Goal: Transaction & Acquisition: Purchase product/service

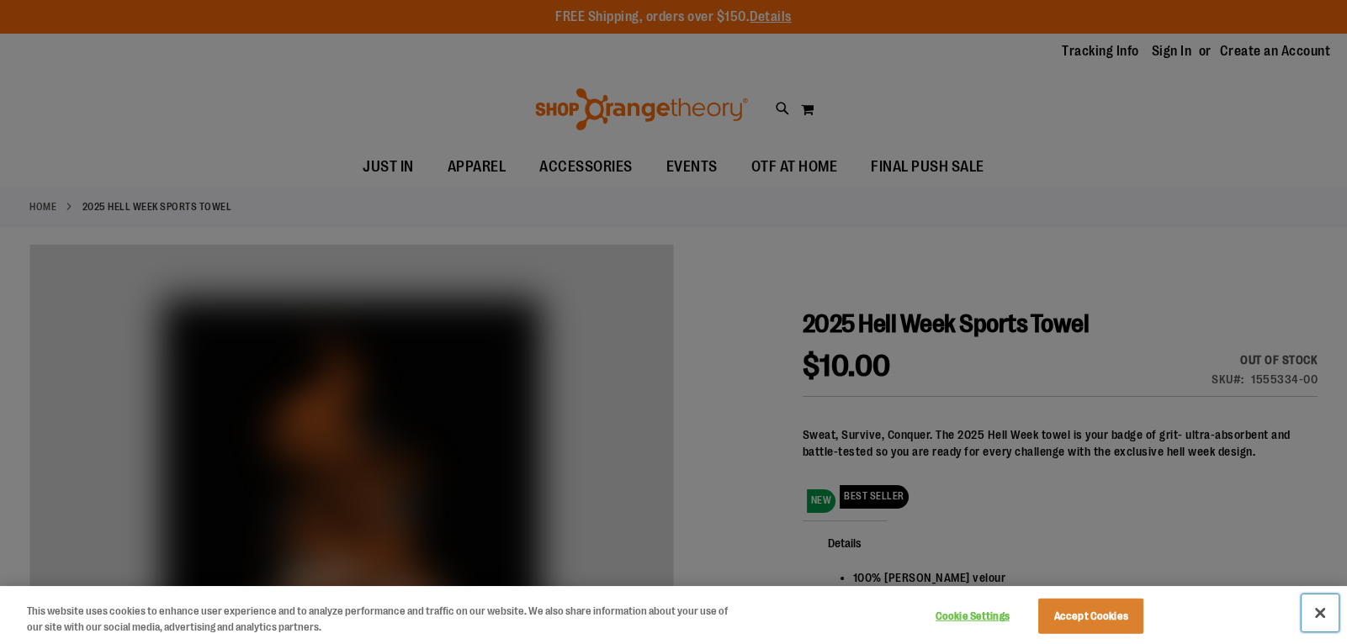
click at [1318, 615] on button "Close" at bounding box center [1319, 613] width 37 height 37
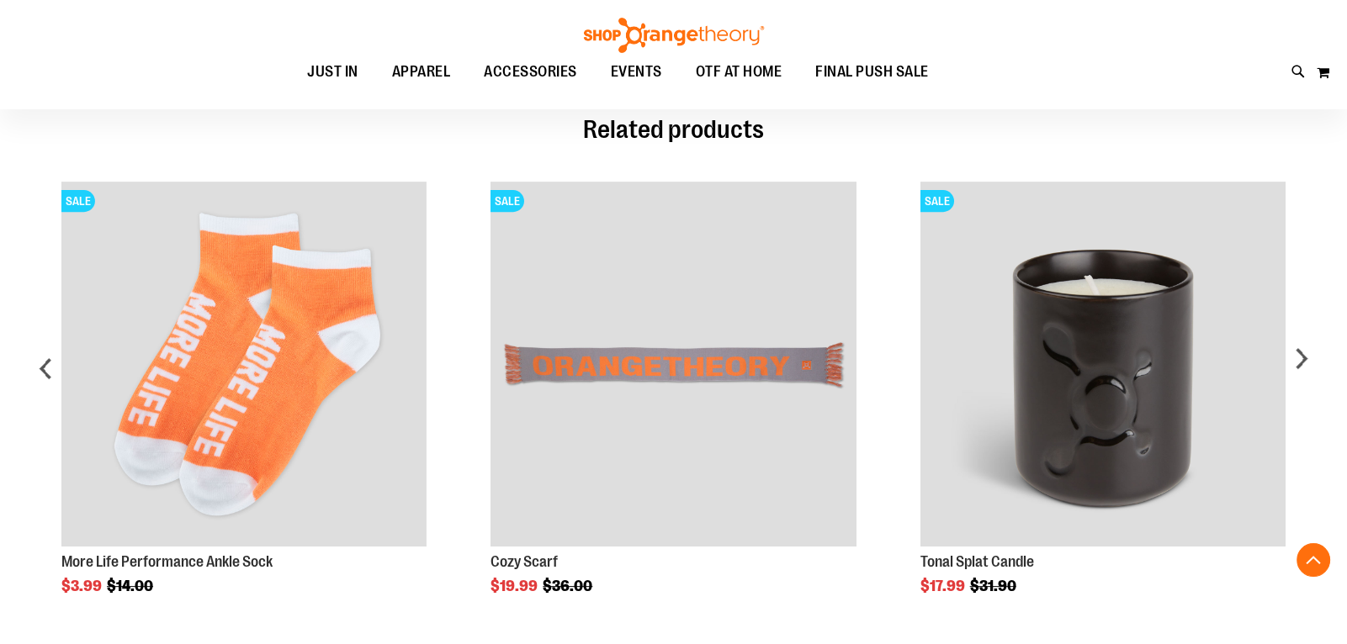
scroll to position [794, 0]
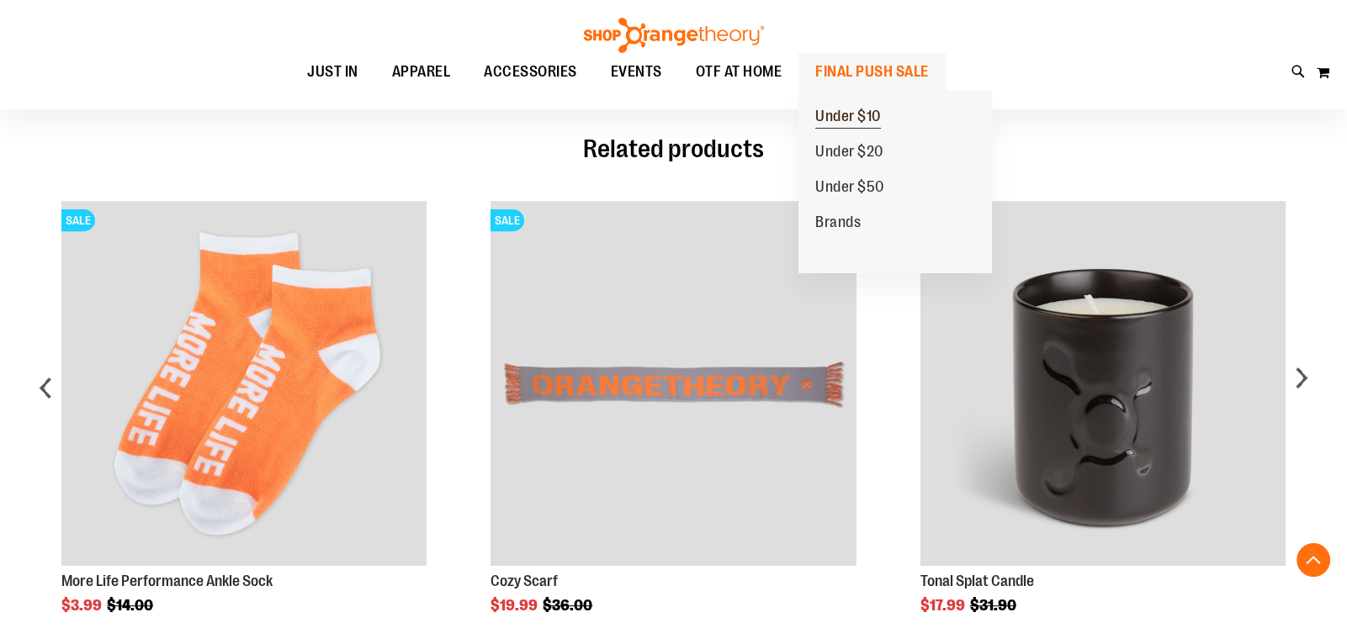
click at [851, 114] on span "Under $10" at bounding box center [848, 118] width 66 height 21
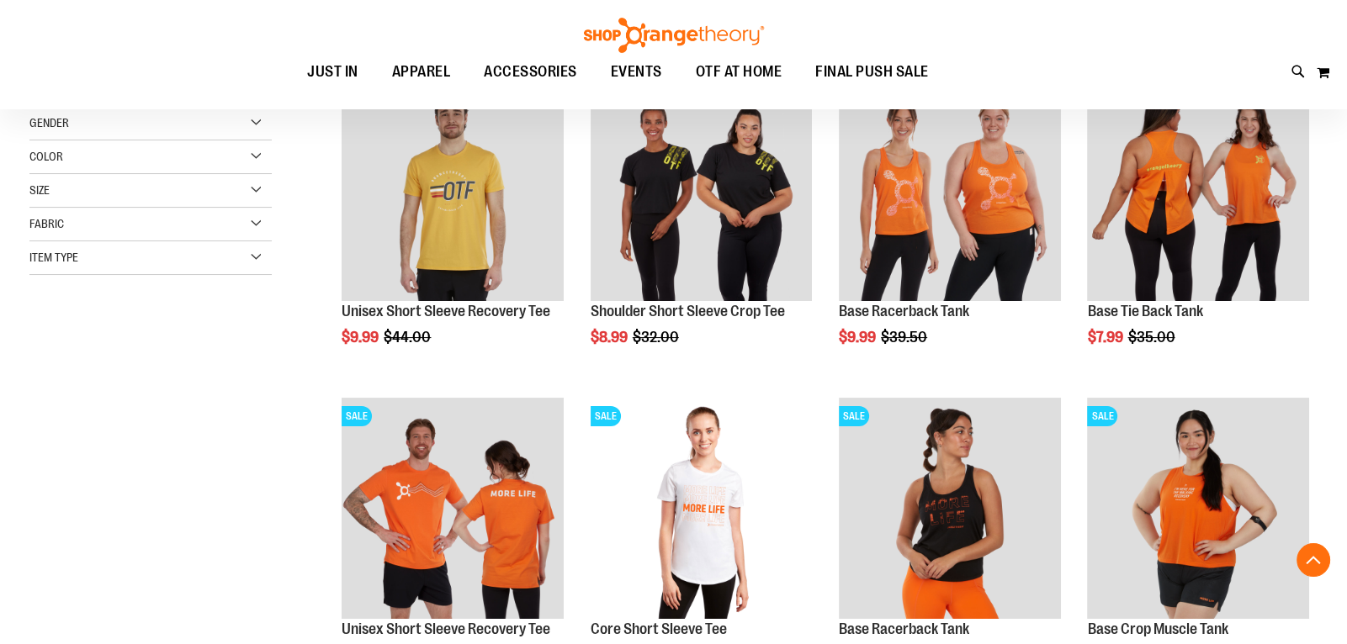
scroll to position [262, 0]
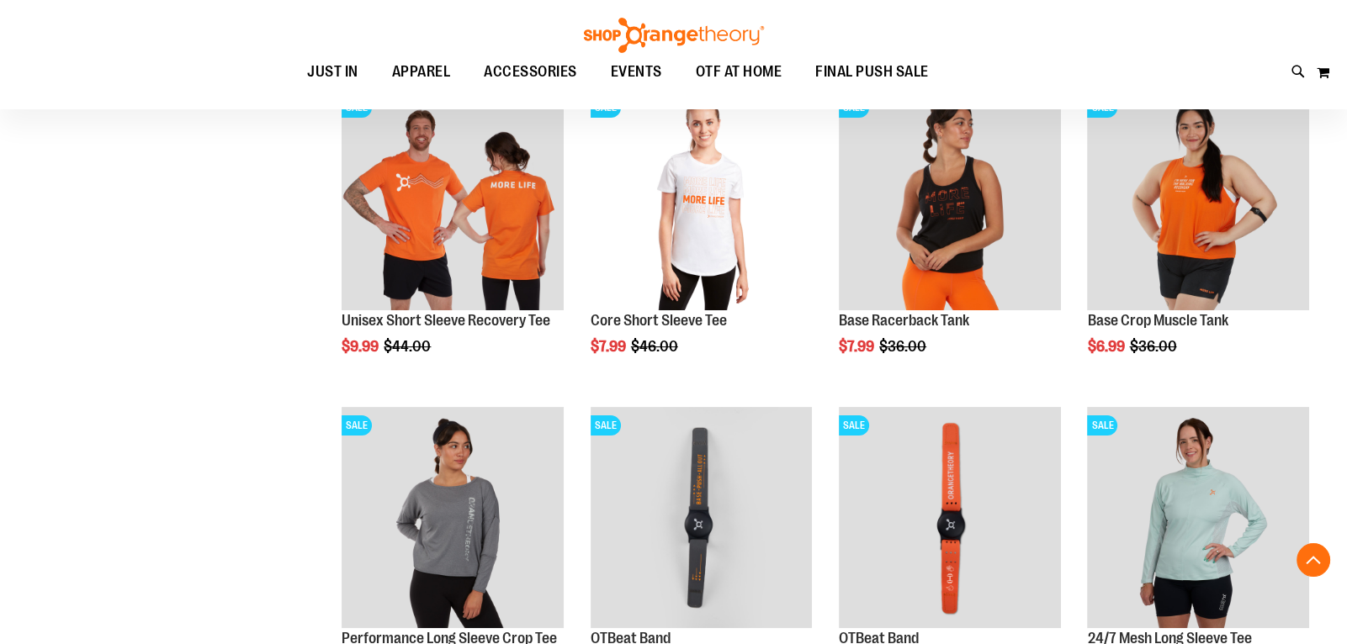
scroll to position [643, 0]
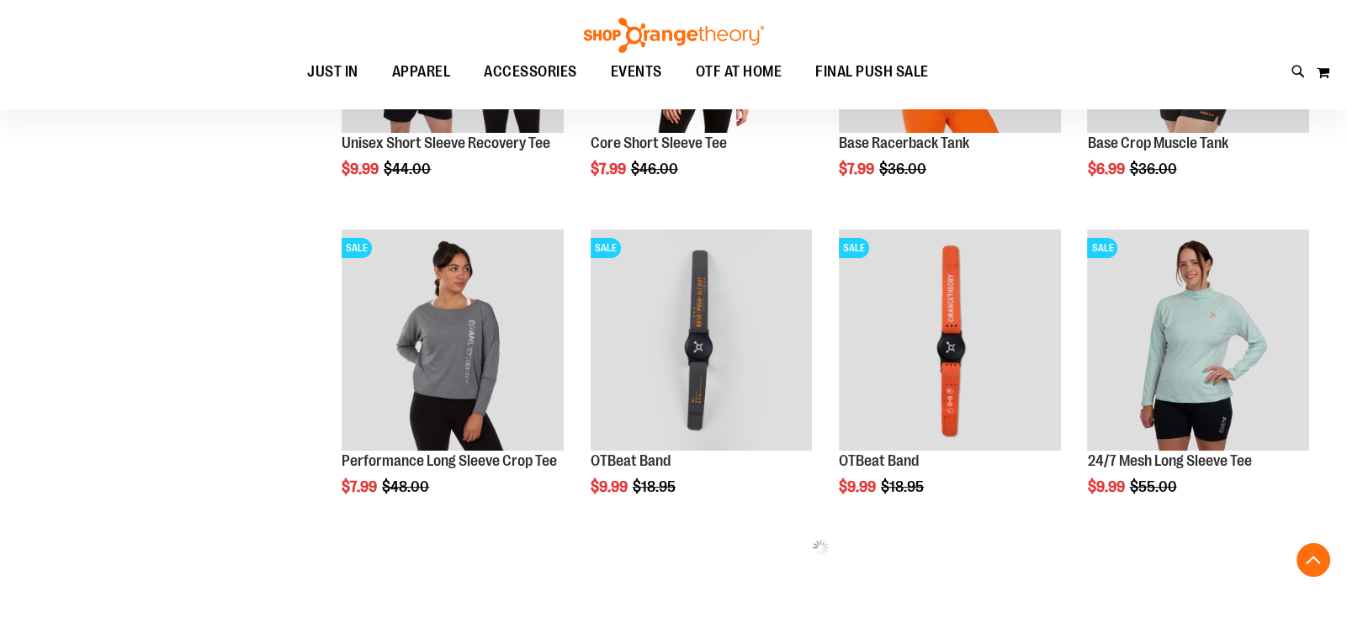
click at [206, 563] on div "**********" at bounding box center [673, 86] width 1288 height 1141
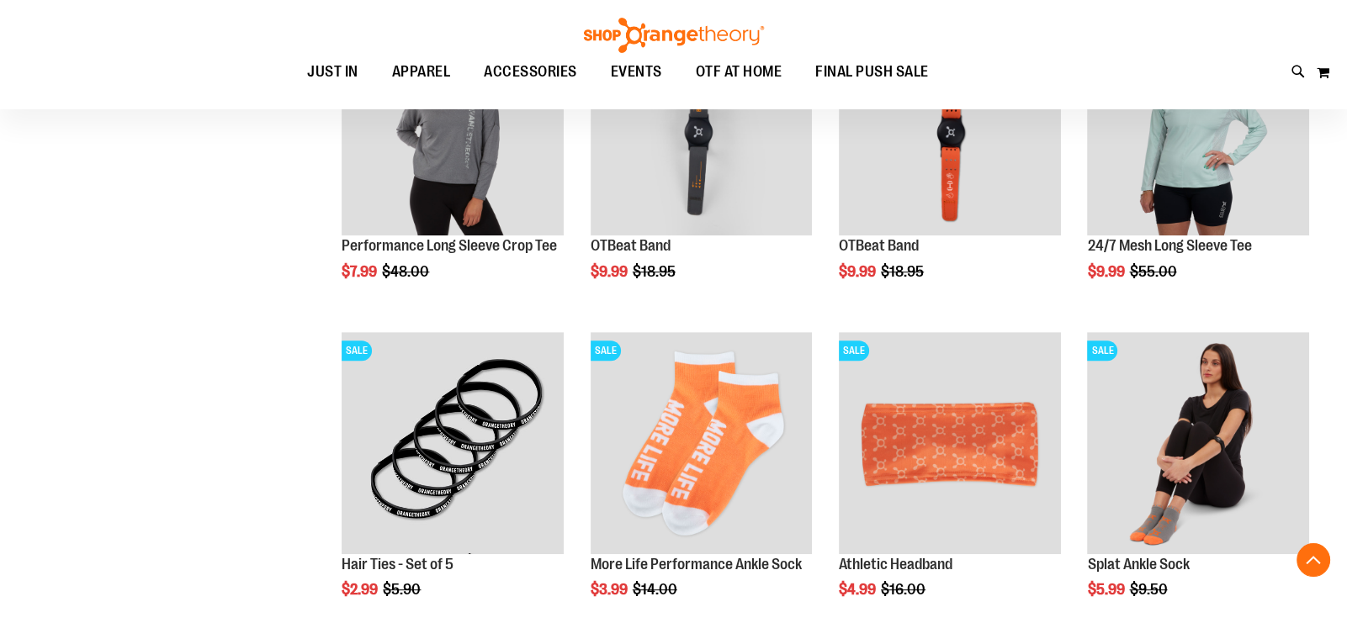
scroll to position [967, 0]
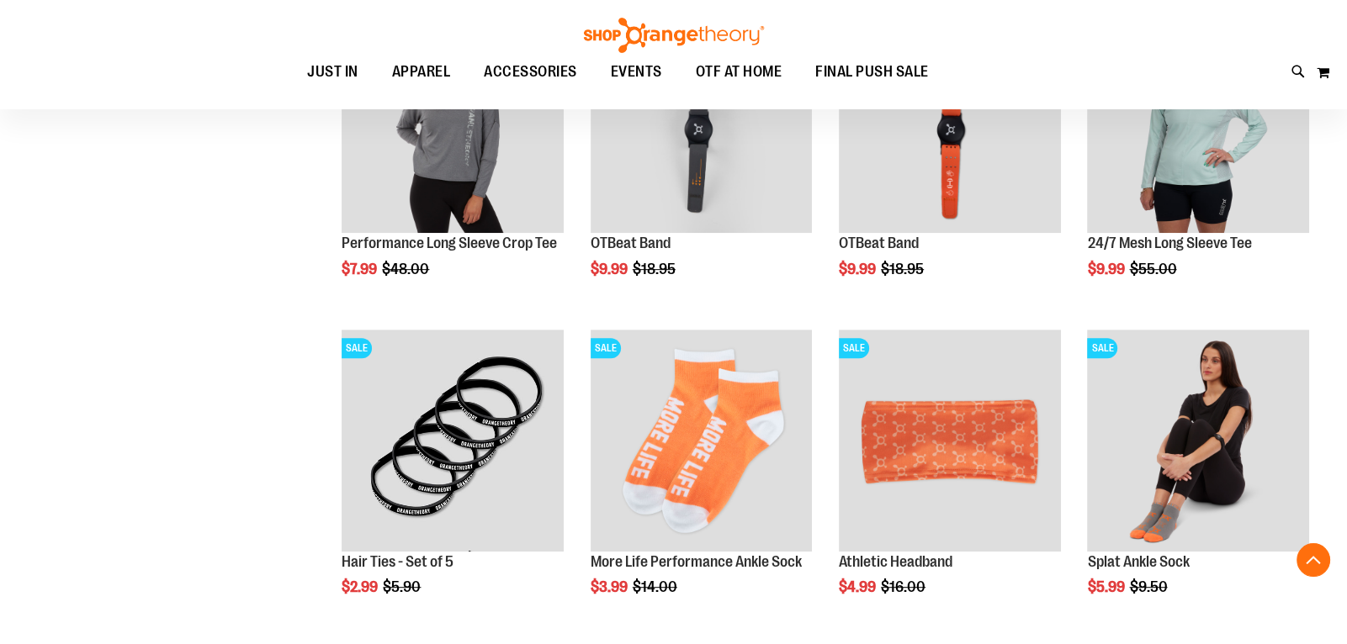
click at [208, 551] on div "**********" at bounding box center [673, 178] width 1288 height 1760
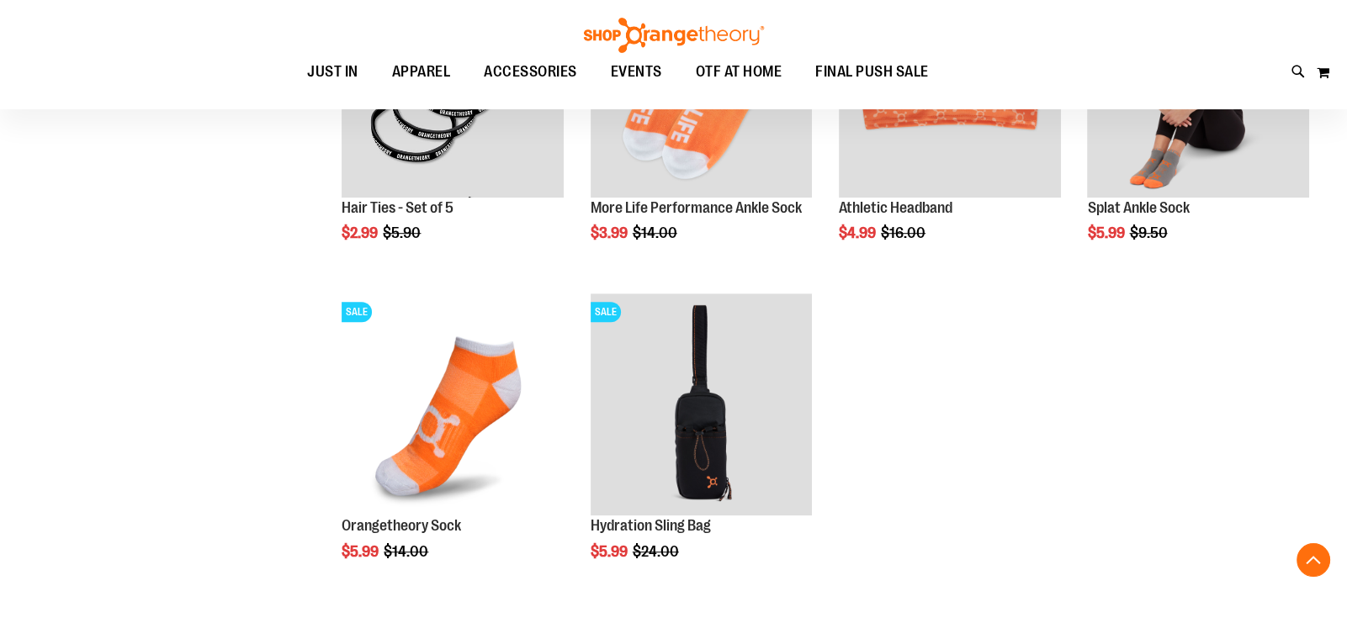
scroll to position [1312, 0]
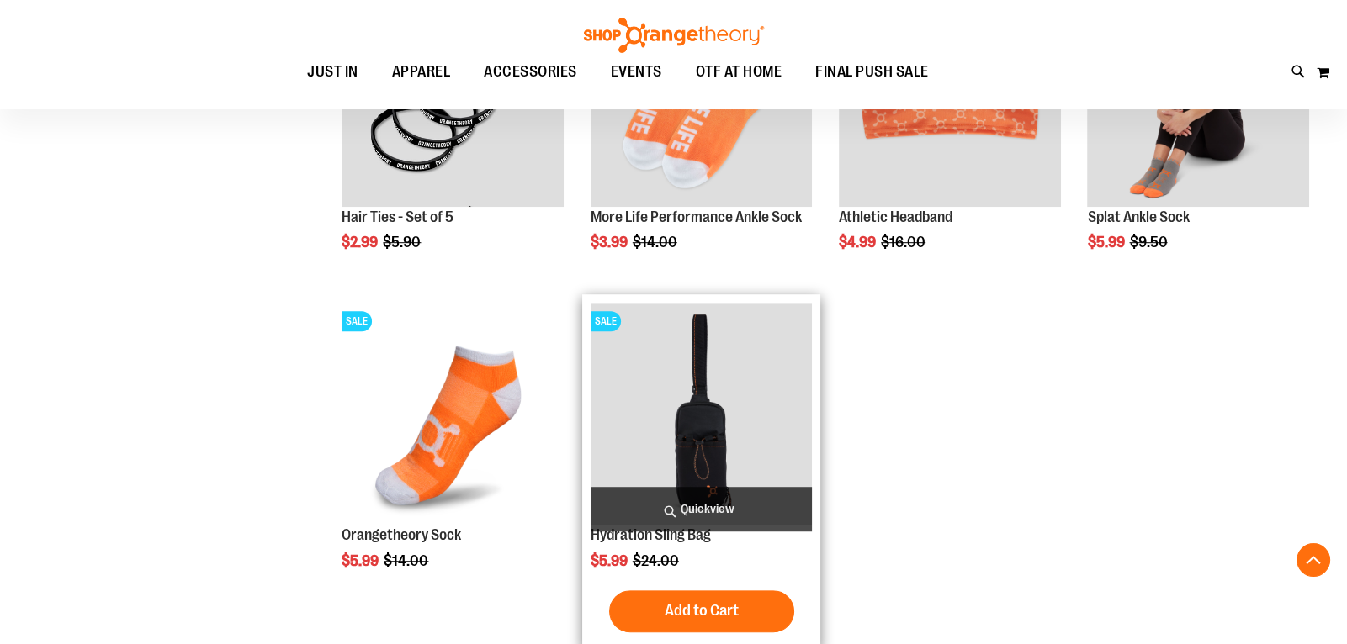
click at [690, 447] on img "product" at bounding box center [701, 414] width 222 height 222
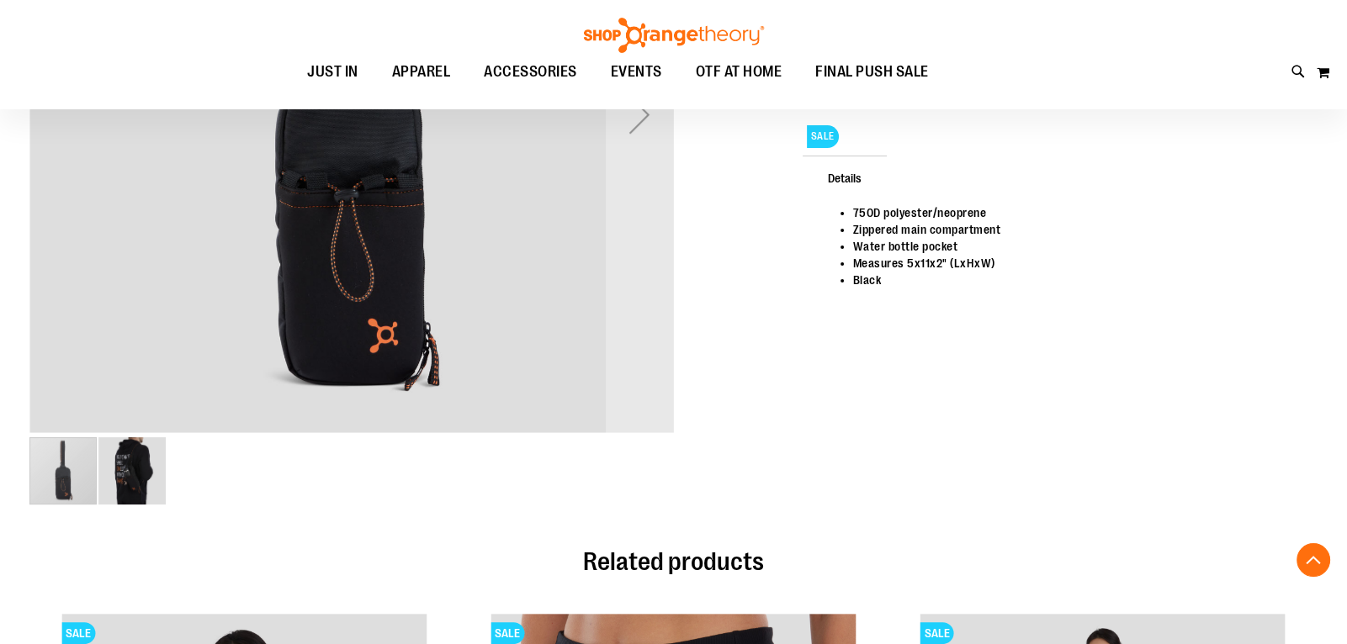
scroll to position [456, 0]
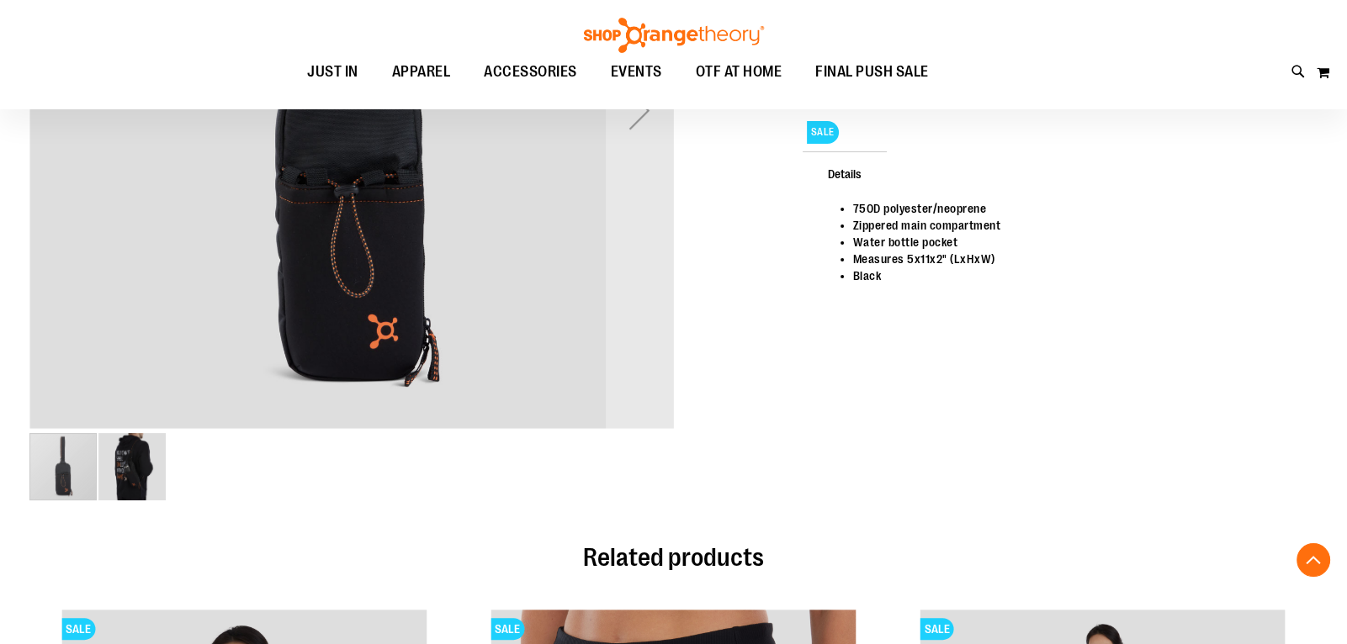
click at [112, 471] on img "image 2 of 2" at bounding box center [131, 466] width 67 height 67
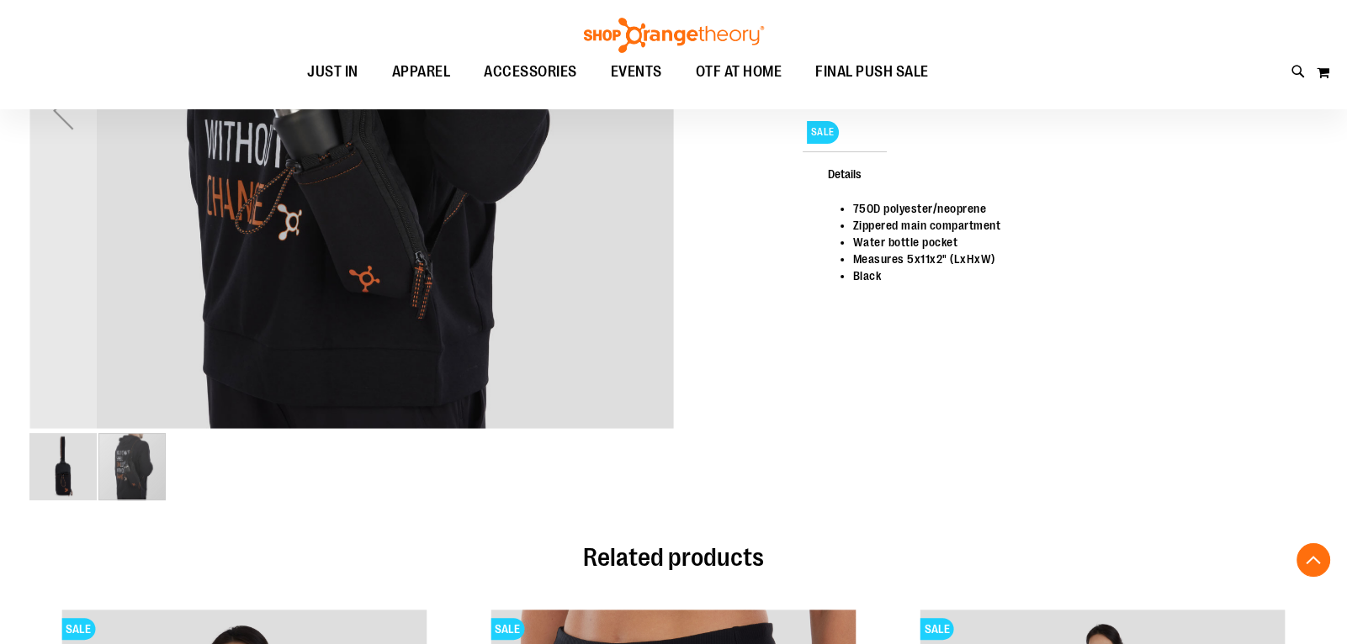
click at [112, 471] on div "carousel" at bounding box center [131, 466] width 67 height 67
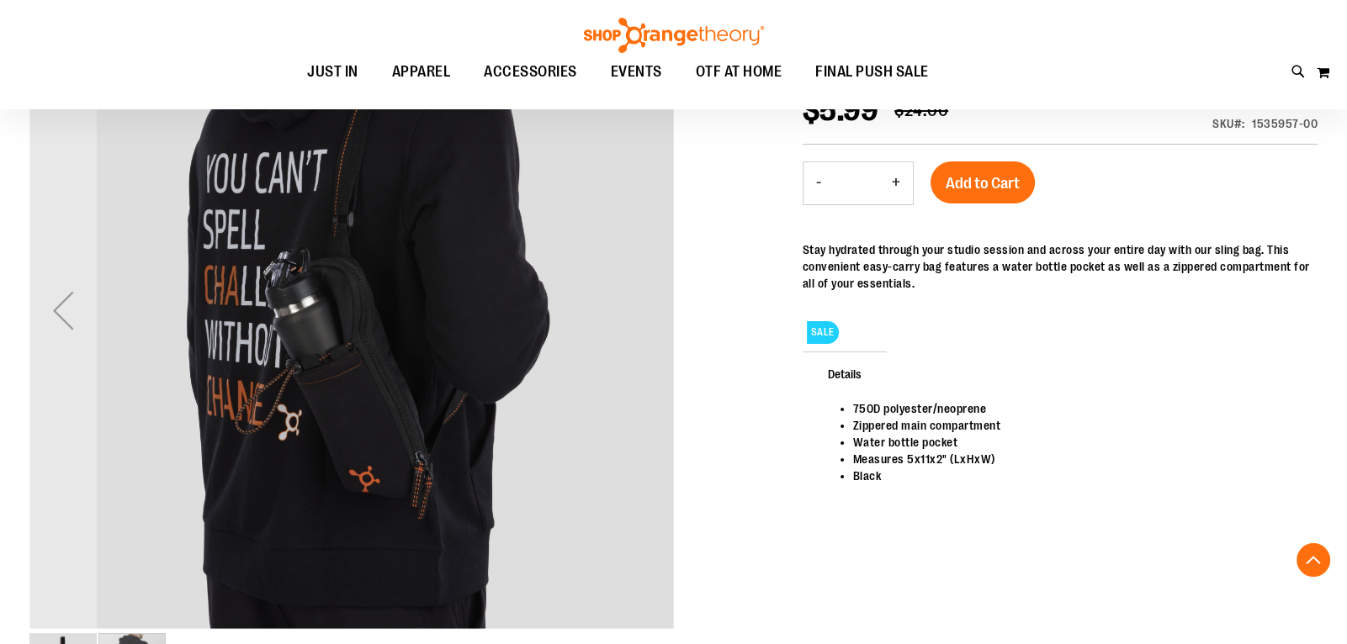
scroll to position [250, 0]
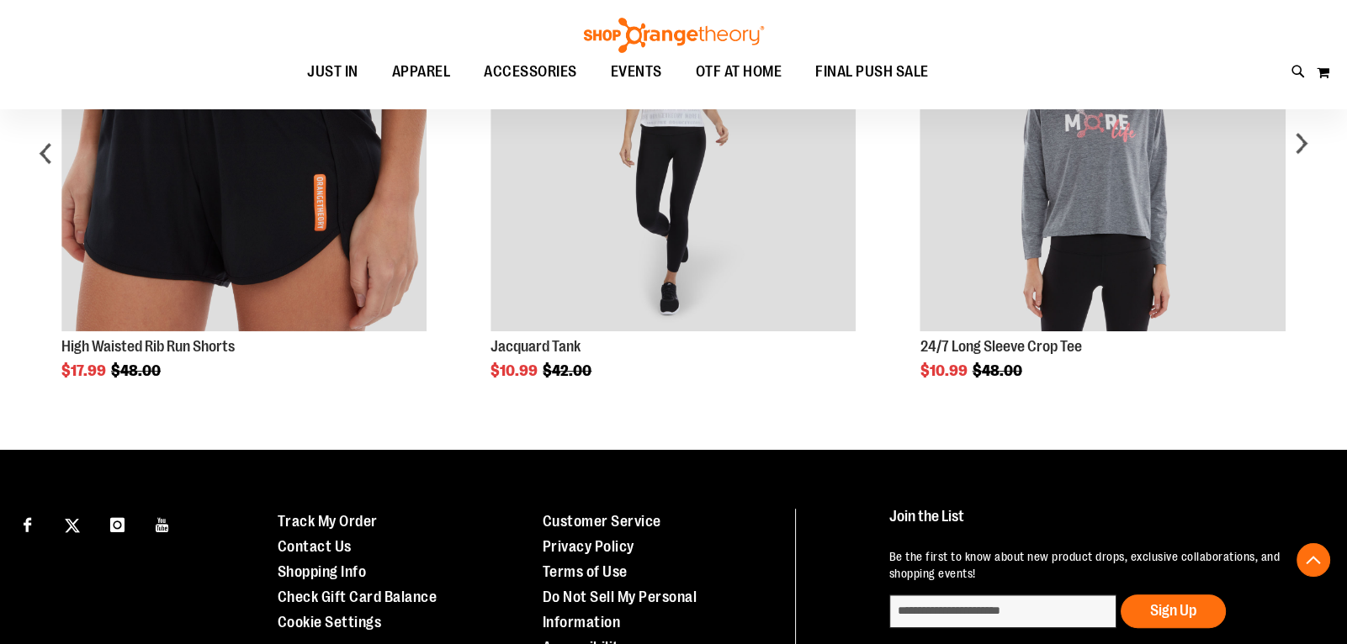
click at [146, 489] on div "Connect with Us Customer Service" at bounding box center [673, 589] width 1347 height 279
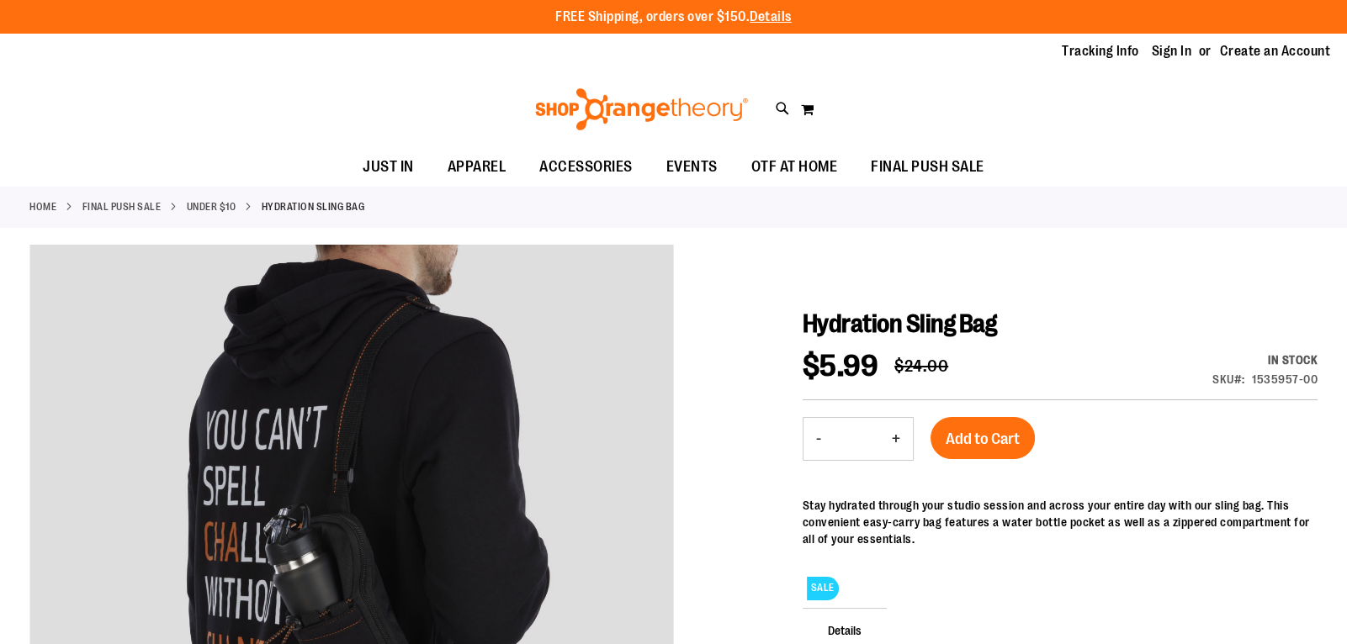
scroll to position [0, 0]
